Goal: Task Accomplishment & Management: Manage account settings

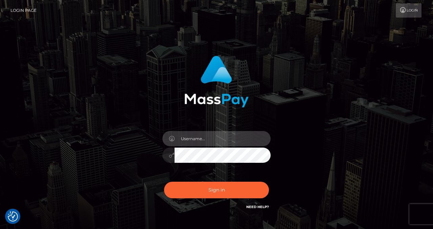
click at [202, 141] on input "text" at bounding box center [222, 138] width 96 height 15
type input "izabela.throne2"
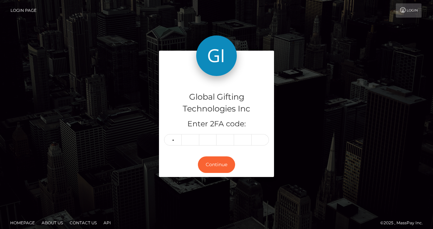
type input "5"
type input "1"
type input "9"
type input "1"
type input "4"
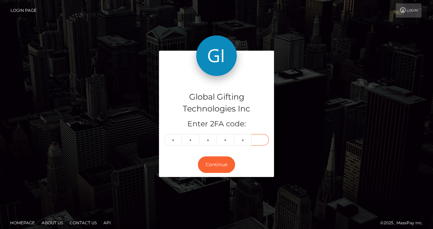
type input "1"
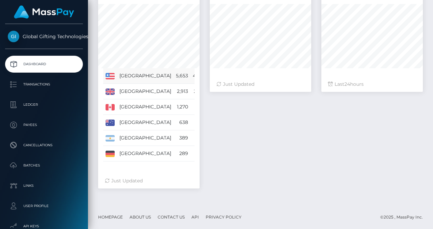
scroll to position [120, 101]
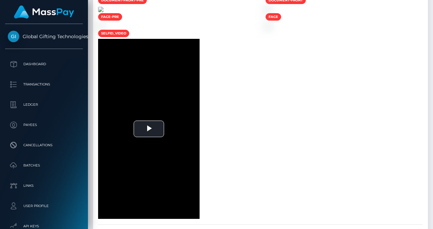
scroll to position [416, 0]
